Goal: Task Accomplishment & Management: Manage account settings

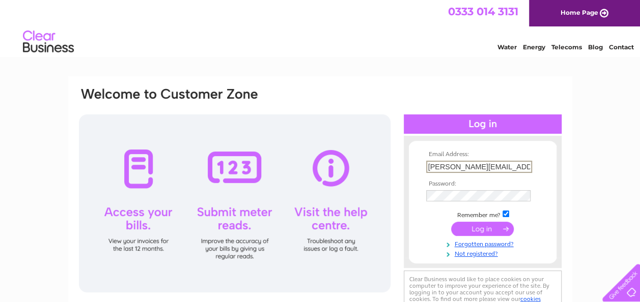
click at [523, 169] on input "[PERSON_NAME][EMAIL_ADDRESS][PERSON_NAME][DOMAIN_NAME]" at bounding box center [479, 167] width 106 height 12
type input "accounts@mayenestate.com"
click at [472, 223] on input "submit" at bounding box center [482, 228] width 63 height 14
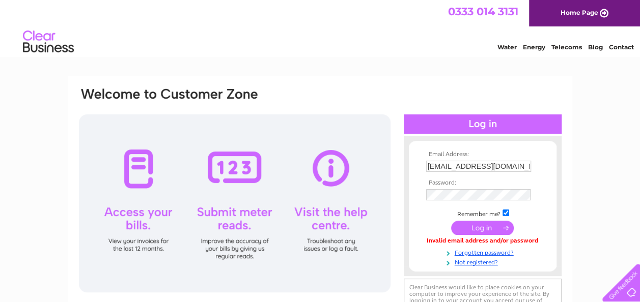
click at [523, 163] on input "[EMAIL_ADDRESS][DOMAIN_NAME]" at bounding box center [478, 166] width 105 height 11
drag, startPoint x: 526, startPoint y: 165, endPoint x: 380, endPoint y: 173, distance: 146.8
click at [380, 173] on div "Email Address: [EMAIL_ADDRESS][DOMAIN_NAME] Password:" at bounding box center [320, 207] width 485 height 240
click at [406, 191] on div "Email Address: [EMAIL_ADDRESS][DOMAIN_NAME] Password:" at bounding box center [483, 206] width 158 height 121
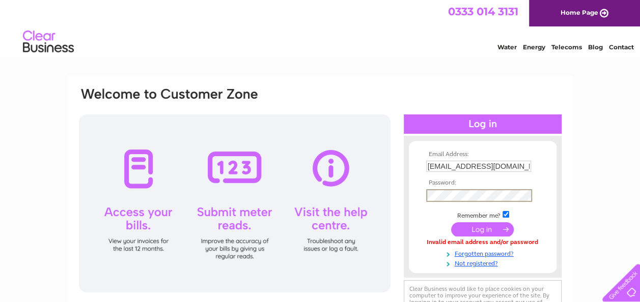
click at [376, 201] on div "Email Address: [EMAIL_ADDRESS][DOMAIN_NAME] Password:" at bounding box center [320, 207] width 485 height 241
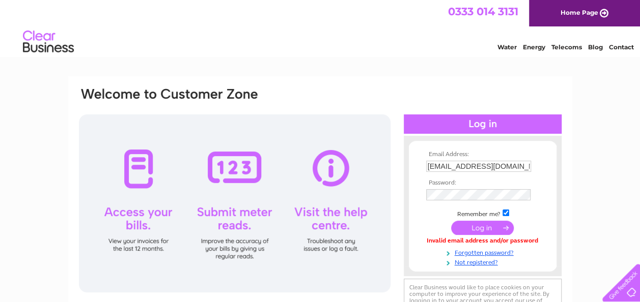
click at [477, 228] on input "submit" at bounding box center [482, 228] width 63 height 14
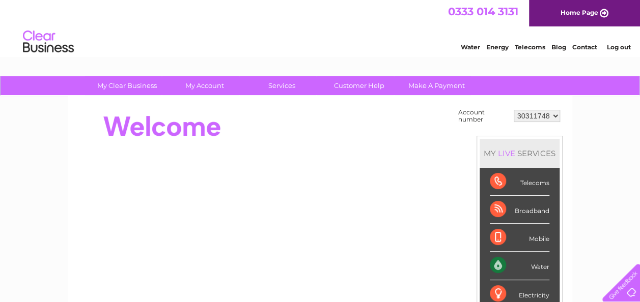
click at [553, 117] on select "30311748 30311751 30322136" at bounding box center [537, 116] width 46 height 12
drag, startPoint x: 642, startPoint y: 70, endPoint x: 635, endPoint y: 55, distance: 16.2
click at [587, 45] on link "Contact" at bounding box center [584, 47] width 25 height 8
